Goal: Information Seeking & Learning: Check status

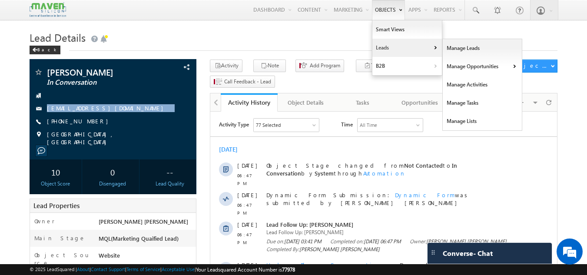
click at [386, 47] on link "Leads" at bounding box center [408, 48] width 70 height 18
click at [450, 47] on link "Manage Leads" at bounding box center [483, 48] width 80 height 18
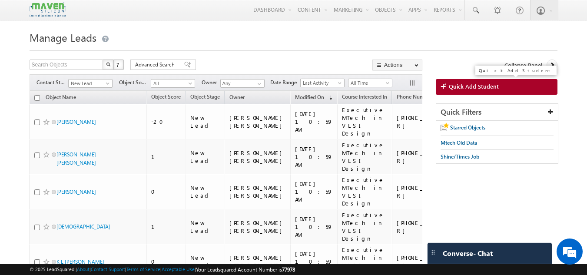
click at [452, 88] on span "Quick Add Student" at bounding box center [474, 87] width 50 height 8
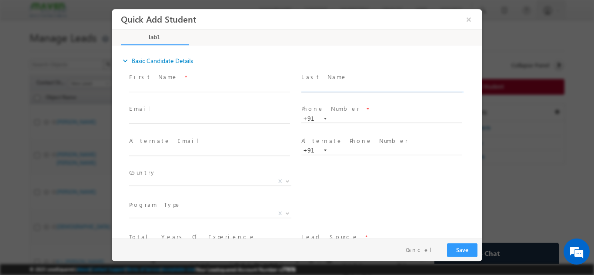
click at [351, 89] on input "text" at bounding box center [381, 87] width 161 height 9
click at [469, 22] on button "×" at bounding box center [468, 19] width 15 height 16
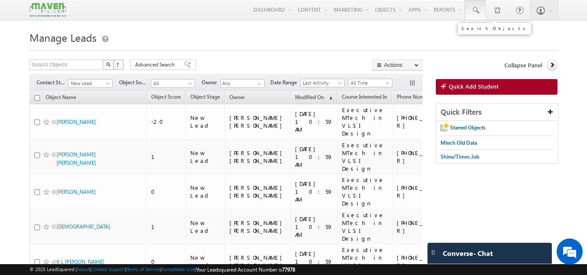
click at [473, 13] on span at bounding box center [475, 10] width 9 height 9
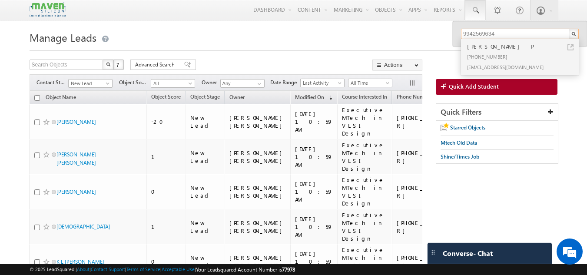
type input "9942569634"
click at [484, 68] on div "vickyrc822@gmail.com" at bounding box center [524, 67] width 116 height 10
